Goal: Browse casually

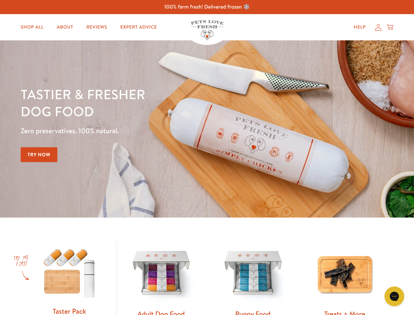
click at [207, 157] on div "Tastier & fresher dog food Zero preservatives. 100% natural. Try Now" at bounding box center [145, 129] width 249 height 87
click at [395, 296] on icon "Gorgias live chat" at bounding box center [394, 296] width 6 height 6
